Goal: Task Accomplishment & Management: Use online tool/utility

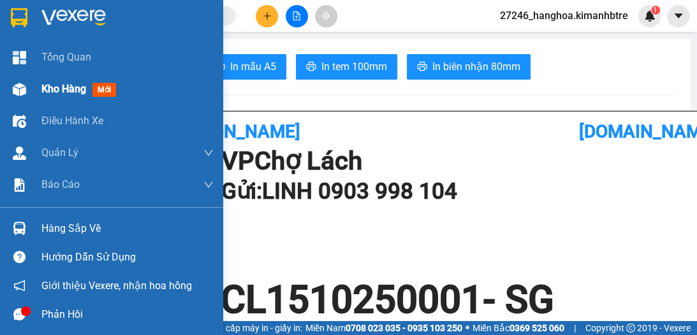
click at [61, 84] on span "Kho hàng" at bounding box center [63, 89] width 45 height 12
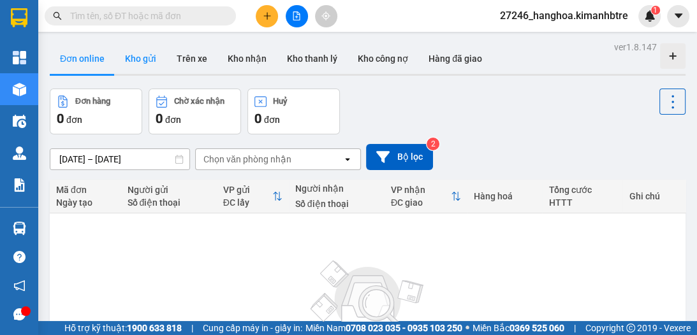
click at [135, 61] on button "Kho gửi" at bounding box center [141, 58] width 52 height 31
type input "13/10/2025 – 15/10/2025"
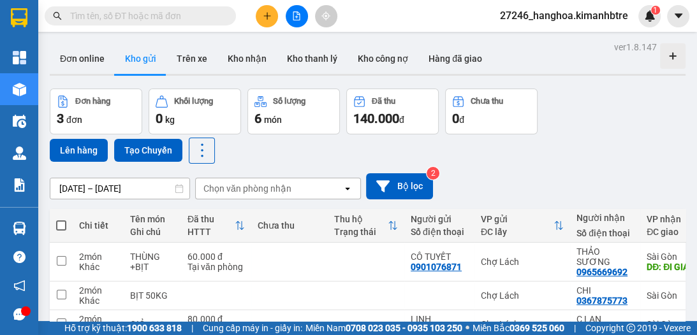
click at [62, 223] on span at bounding box center [61, 226] width 10 height 10
click at [61, 219] on input "checkbox" at bounding box center [61, 219] width 0 height 0
checkbox input "true"
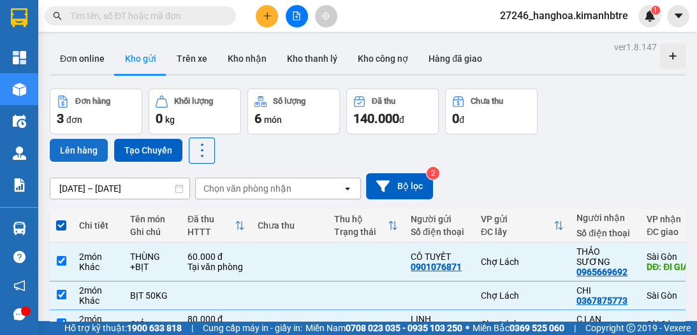
click at [66, 148] on button "Lên hàng" at bounding box center [79, 150] width 58 height 23
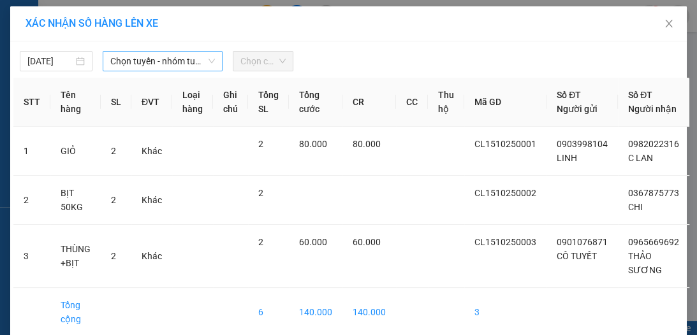
click at [159, 64] on span "Chọn tuyến - nhóm tuyến" at bounding box center [162, 61] width 105 height 19
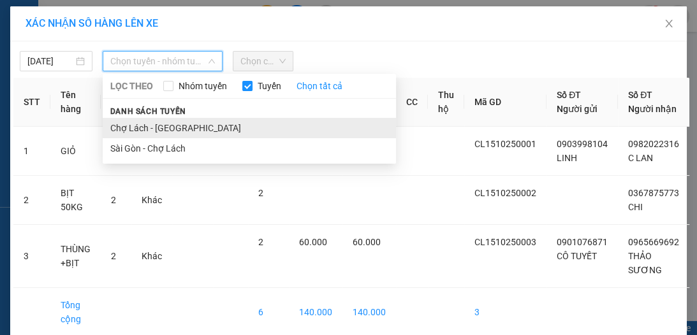
click at [176, 128] on li "Chợ Lách - Sài Gòn" at bounding box center [249, 128] width 293 height 20
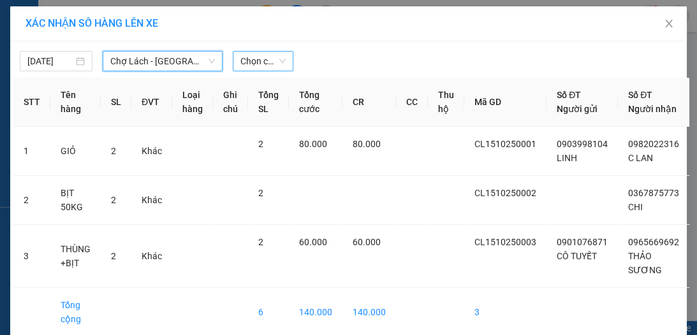
click at [249, 62] on span "Chọn chuyến" at bounding box center [262, 61] width 45 height 19
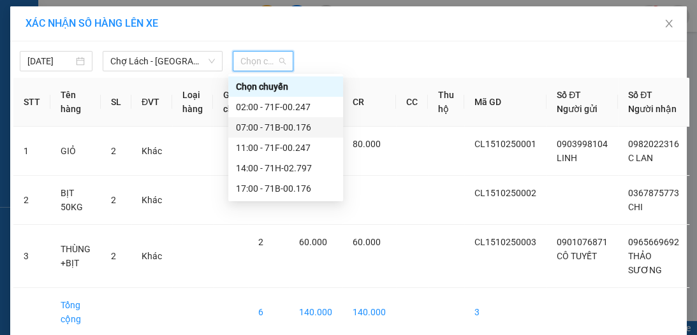
click at [282, 125] on div "07:00 - 71B-00.176" at bounding box center [285, 127] width 99 height 14
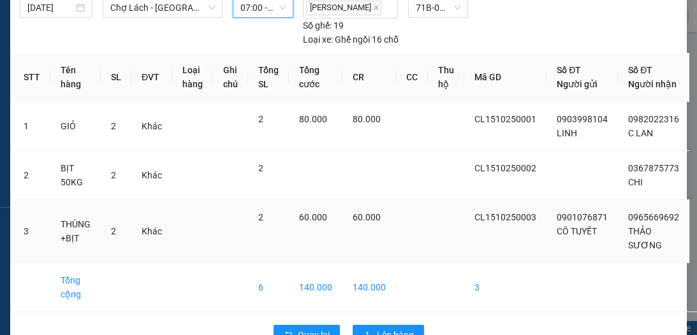
scroll to position [101, 0]
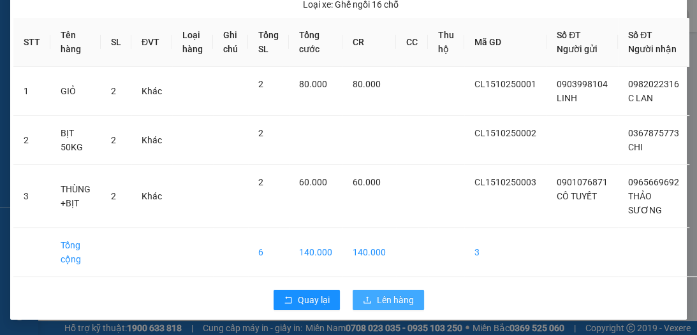
click at [388, 298] on span "Lên hàng" at bounding box center [395, 300] width 37 height 14
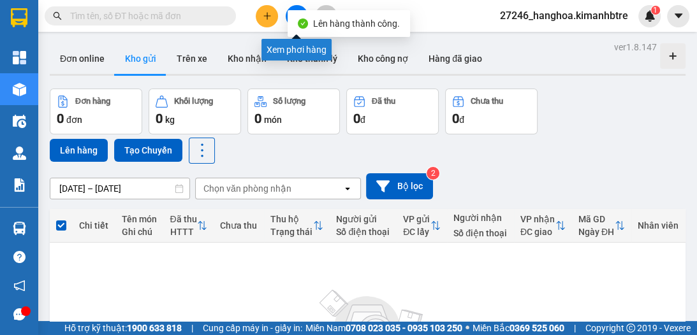
click at [293, 7] on button at bounding box center [297, 16] width 22 height 22
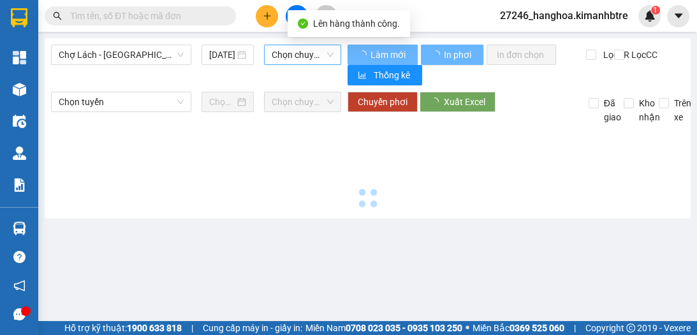
type input "[DATE]"
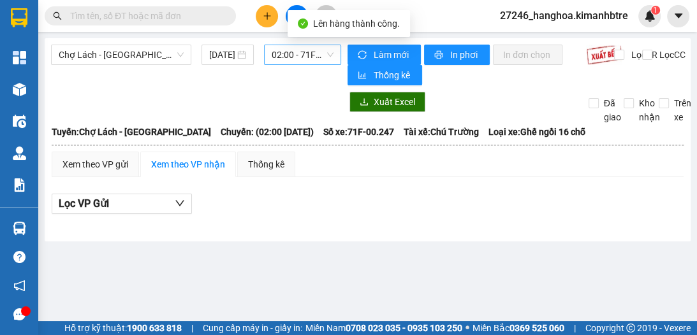
click at [303, 52] on span "02:00 - 71F-00.247" at bounding box center [303, 54] width 62 height 19
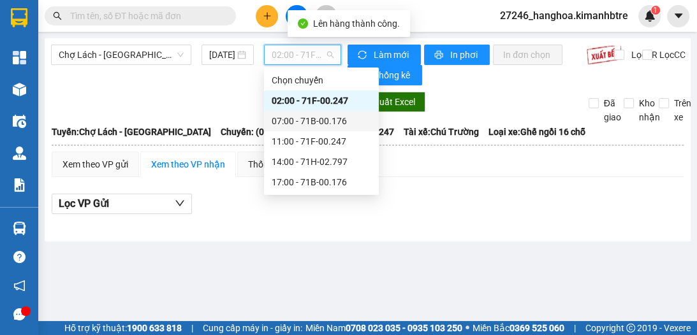
click at [309, 117] on div "07:00 - 71B-00.176" at bounding box center [321, 121] width 99 height 14
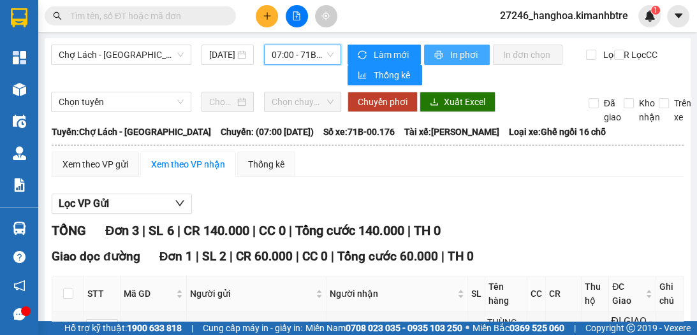
click at [451, 52] on span "In phơi" at bounding box center [464, 55] width 29 height 14
